Goal: Task Accomplishment & Management: Use online tool/utility

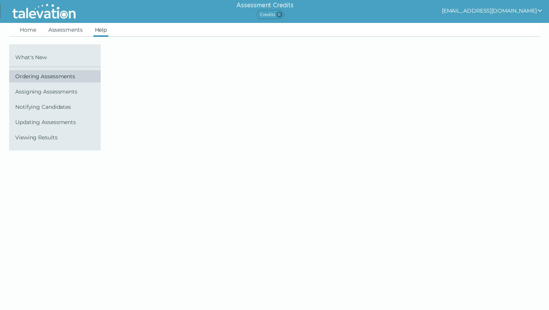
click at [51, 77] on span "Ordering Assessments" at bounding box center [56, 76] width 82 height 6
click at [34, 78] on span "Ordering Assessments" at bounding box center [56, 76] width 82 height 6
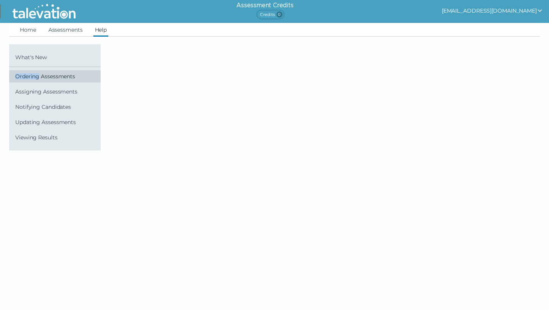
click at [34, 78] on span "Ordering Assessments" at bounding box center [56, 76] width 82 height 6
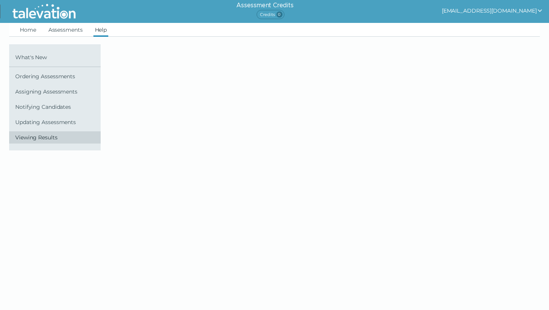
click at [35, 138] on span "Viewing Results" at bounding box center [56, 137] width 82 height 6
click at [25, 32] on link "Home" at bounding box center [27, 30] width 19 height 14
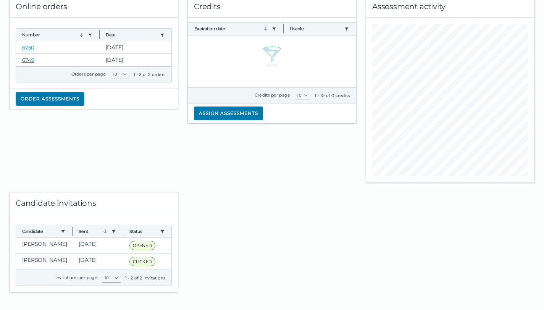
scroll to position [51, 0]
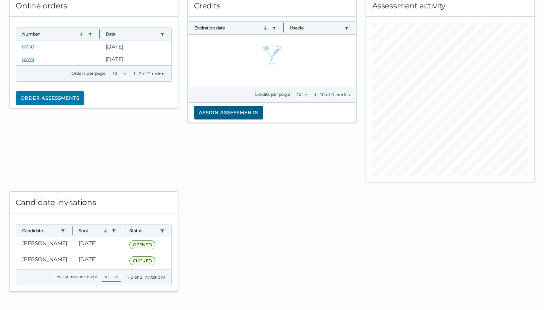
click at [227, 115] on button "Assign assessments" at bounding box center [228, 113] width 69 height 14
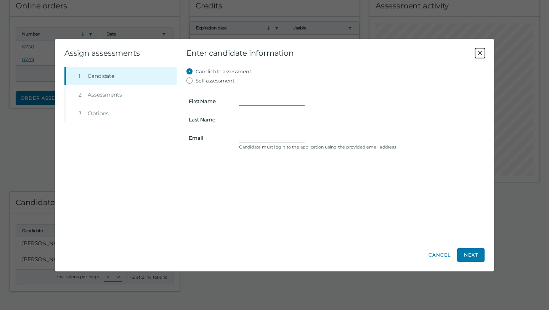
click at [481, 53] on icon "Close" at bounding box center [480, 52] width 9 height 9
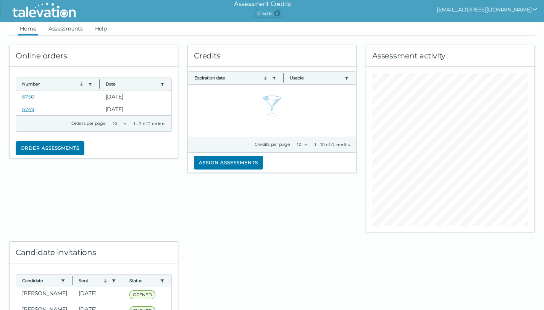
scroll to position [0, 0]
